Goal: Task Accomplishment & Management: Use online tool/utility

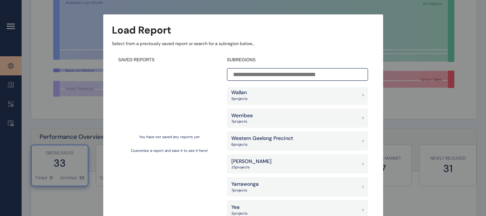
scroll to position [144, 0]
click at [419, 106] on div "Load Report Select from a previously saved report or search for a subregion bel…" at bounding box center [243, 101] width 486 height 203
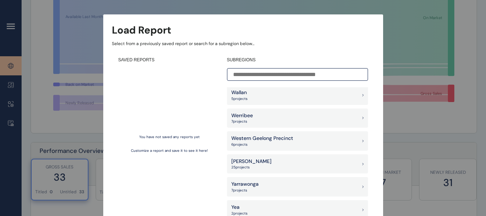
scroll to position [180, 0]
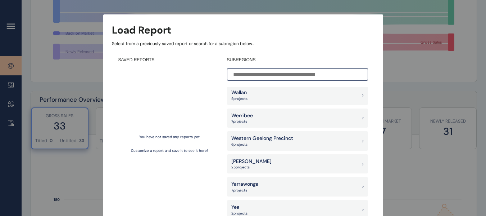
click at [327, 46] on p "Select from a previously saved report or search for a subregion below..." at bounding box center [243, 44] width 263 height 6
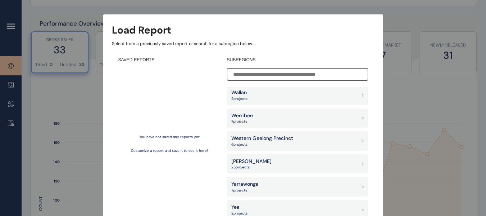
scroll to position [216, 0]
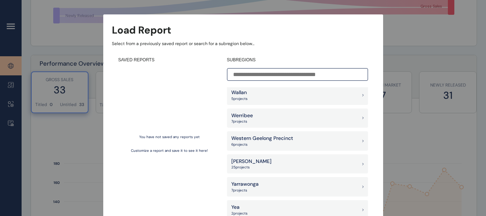
click at [451, 144] on div "Load Report Select from a previously saved report or search for a subregion bel…" at bounding box center [243, 101] width 486 height 203
click at [375, 30] on div "Load Report Select from a previously saved report or search for a subregion bel…" at bounding box center [243, 124] width 280 height 220
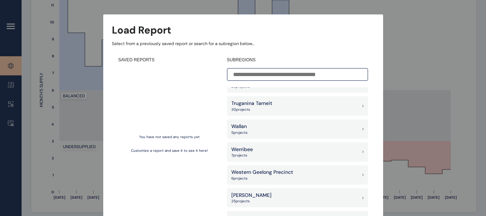
scroll to position [605, 0]
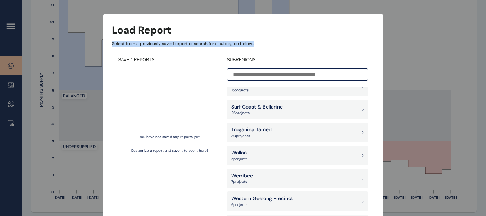
drag, startPoint x: 274, startPoint y: 45, endPoint x: 276, endPoint y: 34, distance: 10.6
click at [276, 34] on div "Load Report Select from a previously saved report or search for a subregion bel…" at bounding box center [243, 124] width 280 height 220
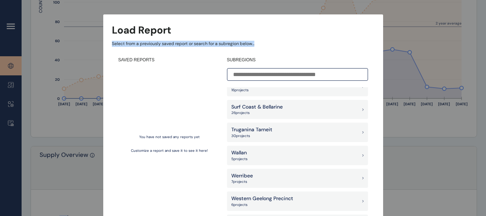
scroll to position [288, 0]
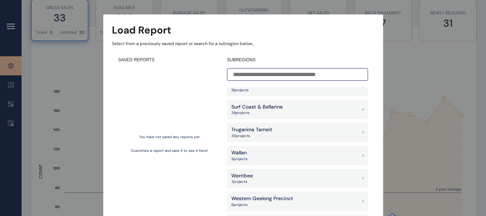
click at [245, 90] on p "16 project s" at bounding box center [240, 89] width 19 height 5
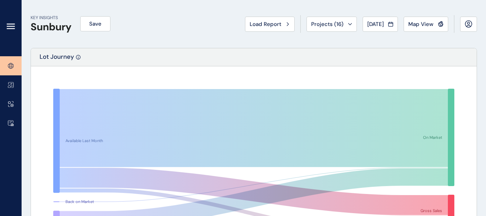
click at [422, 21] on span "Map View" at bounding box center [421, 24] width 25 height 7
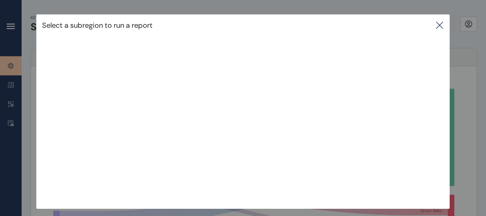
click at [440, 28] on icon at bounding box center [440, 25] width 9 height 9
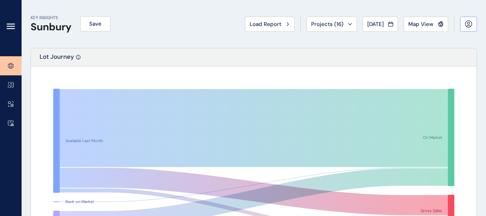
click at [468, 27] on icon at bounding box center [468, 24] width 6 height 6
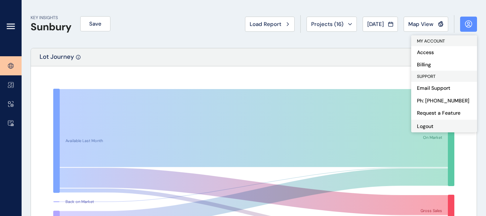
click at [428, 123] on button "Logout" at bounding box center [444, 126] width 66 height 13
